Goal: Navigation & Orientation: Find specific page/section

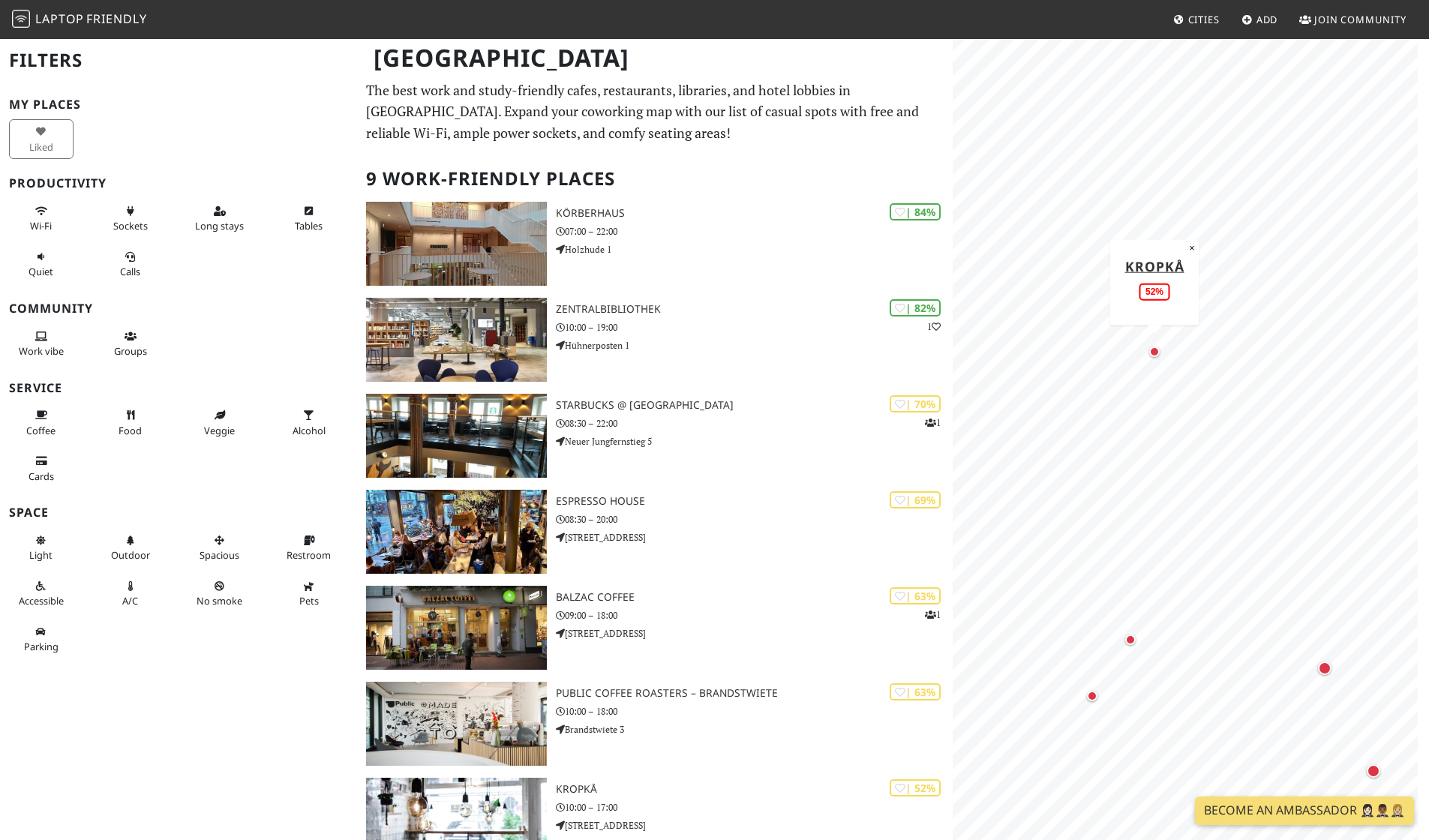
click at [1156, 353] on div "Map marker" at bounding box center [1154, 351] width 10 height 10
click at [1125, 635] on div "Map marker" at bounding box center [1130, 639] width 18 height 18
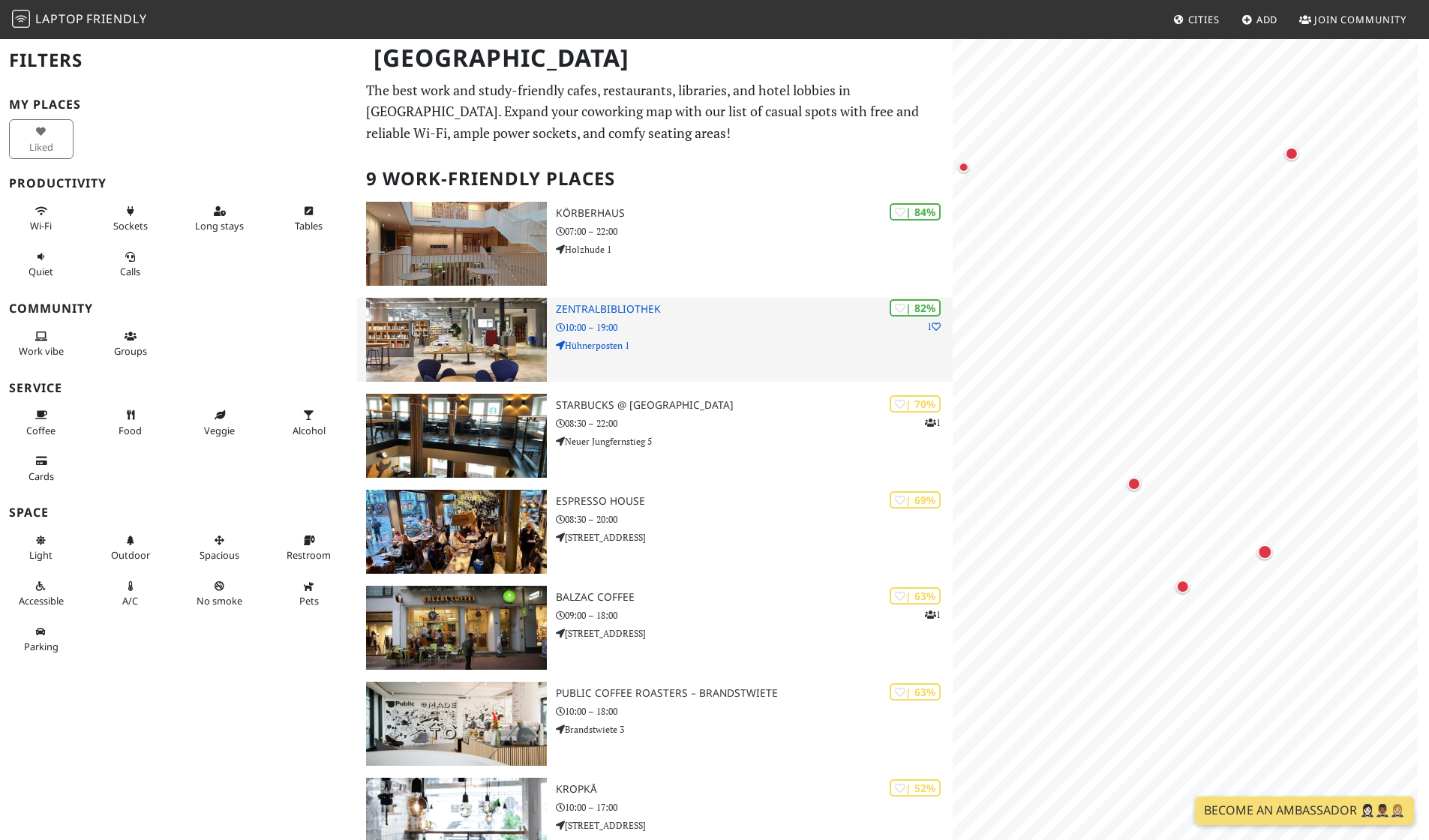
click at [921, 349] on div "Hamburg Filters My Places Liked Productivity Wi-Fi Sockets Long stays Tables Qu…" at bounding box center [714, 600] width 1429 height 1124
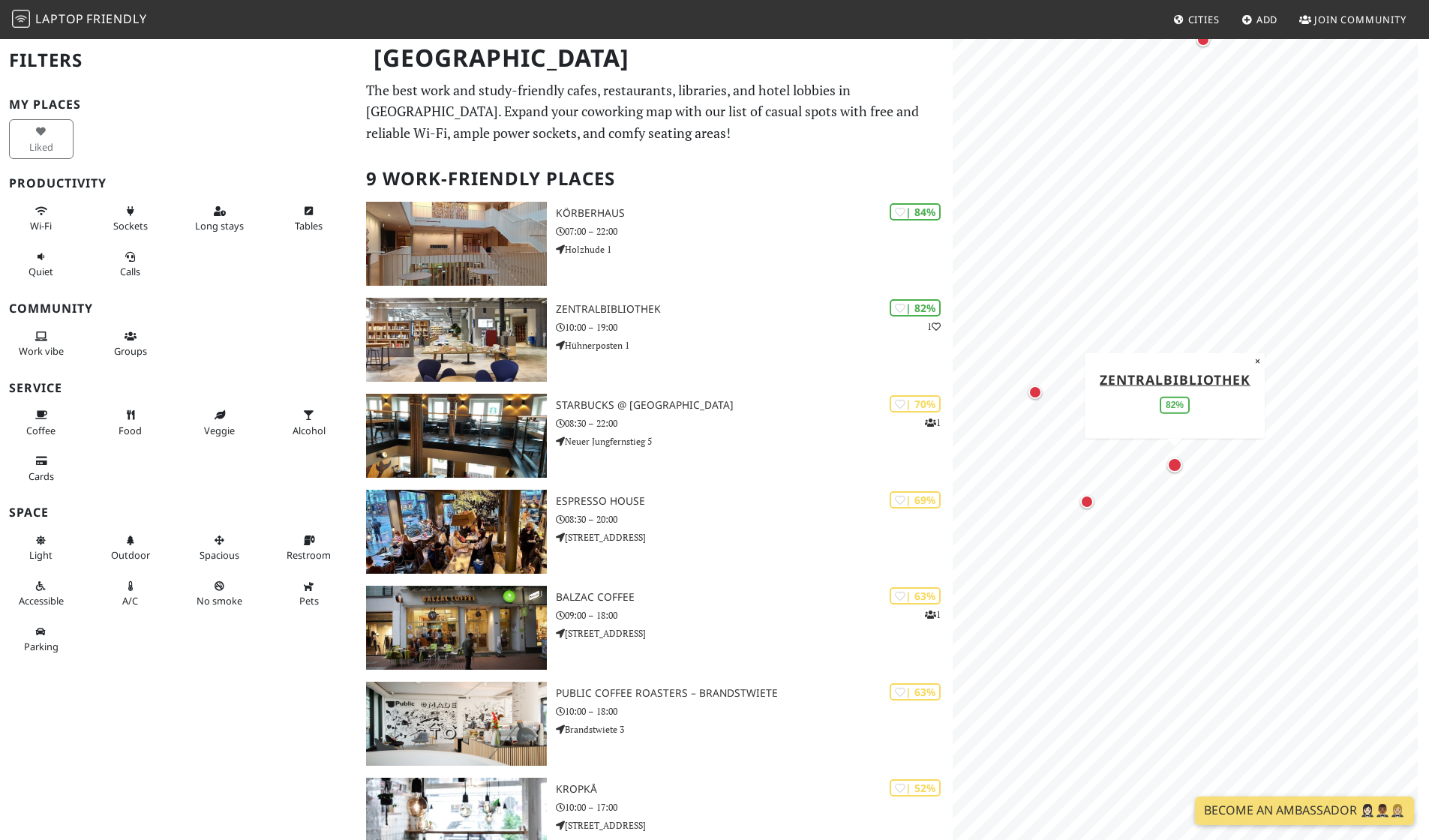
click at [1175, 462] on div "Map marker" at bounding box center [1174, 465] width 15 height 15
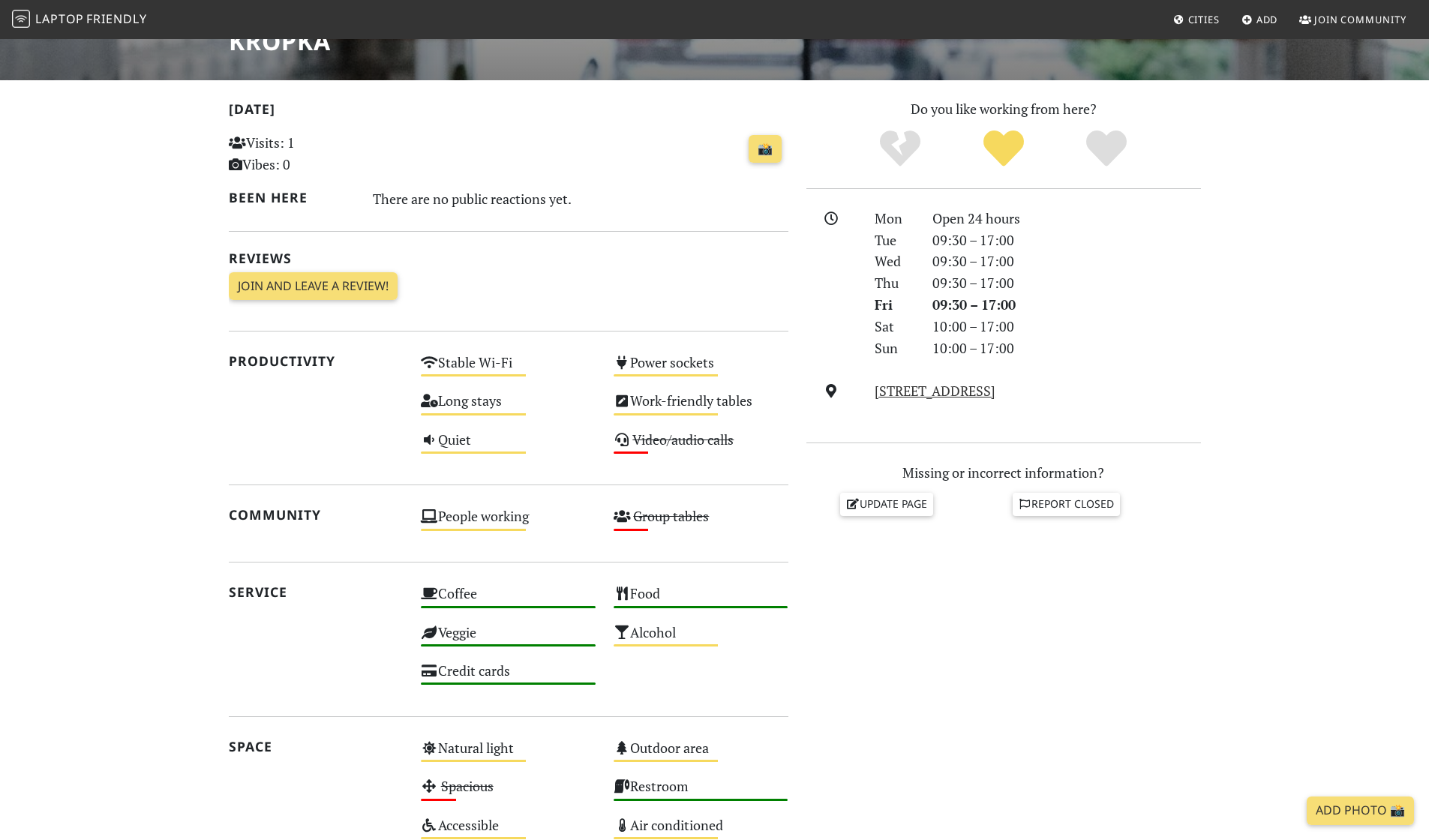
scroll to position [349, 0]
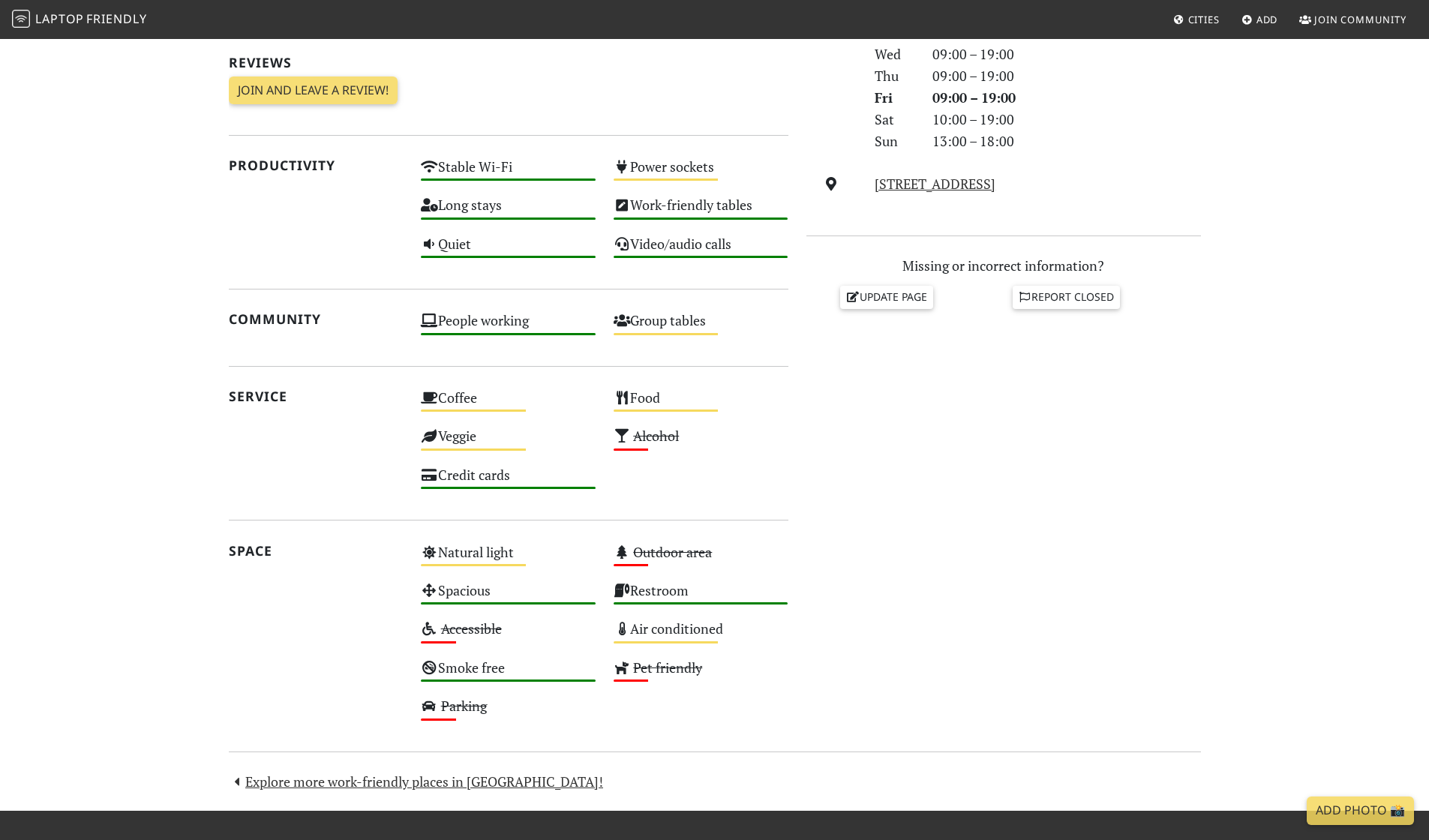
scroll to position [3, 0]
